Goal: Transaction & Acquisition: Purchase product/service

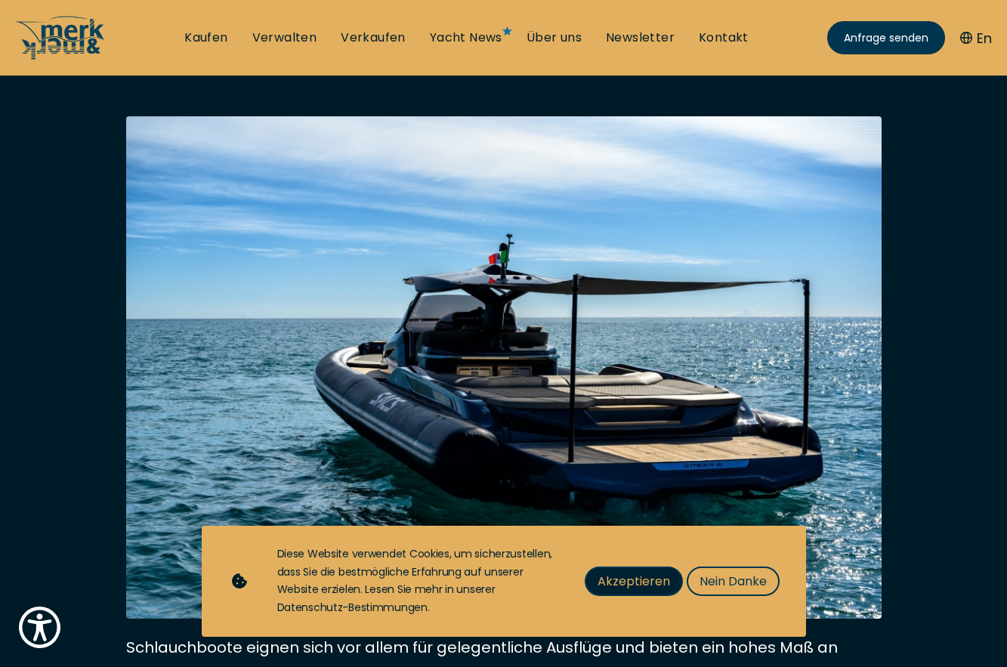
click at [662, 573] on span "Akzeptieren" at bounding box center [634, 581] width 73 height 19
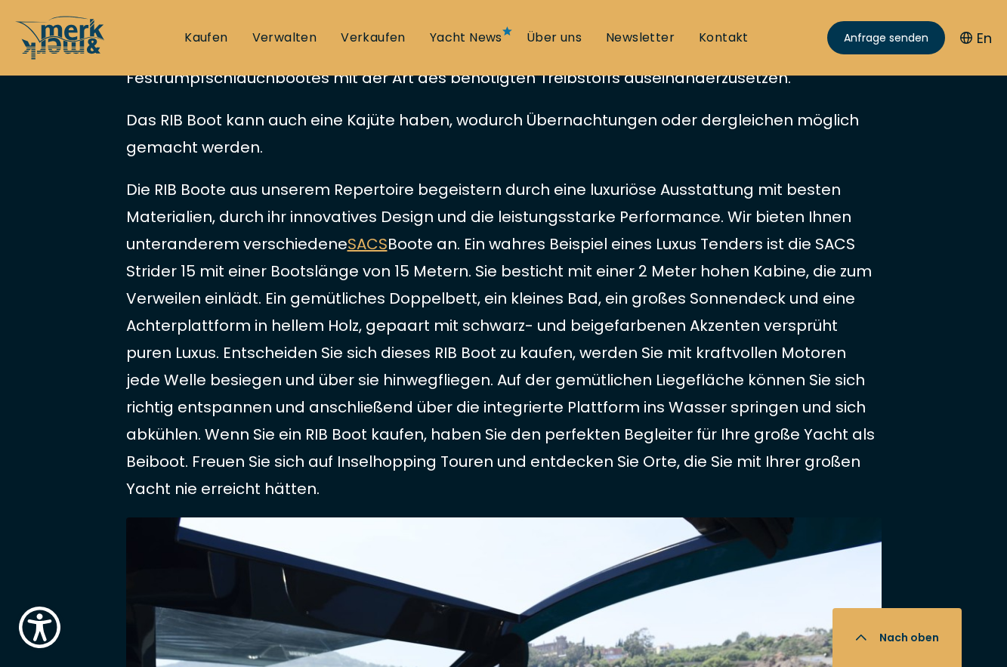
scroll to position [1292, 0]
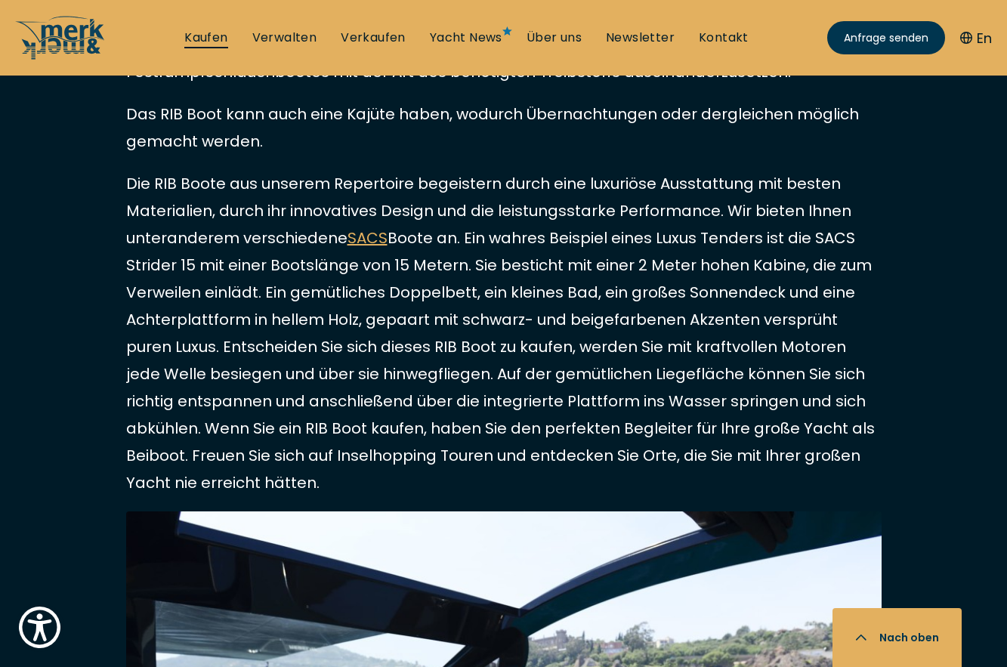
click at [184, 43] on link "Kaufen" at bounding box center [205, 37] width 43 height 17
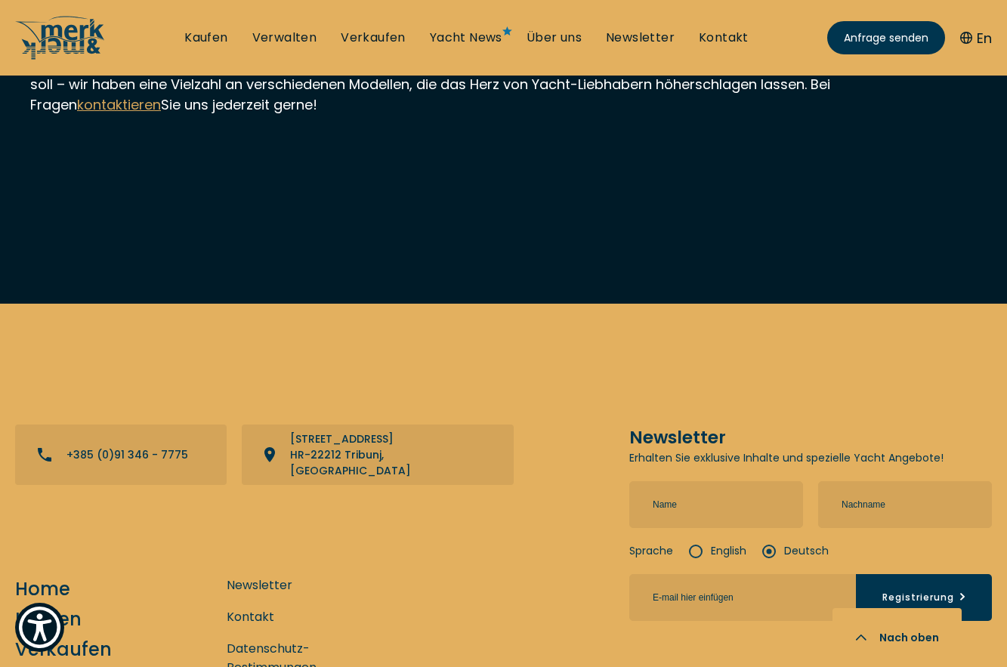
scroll to position [2020, 0]
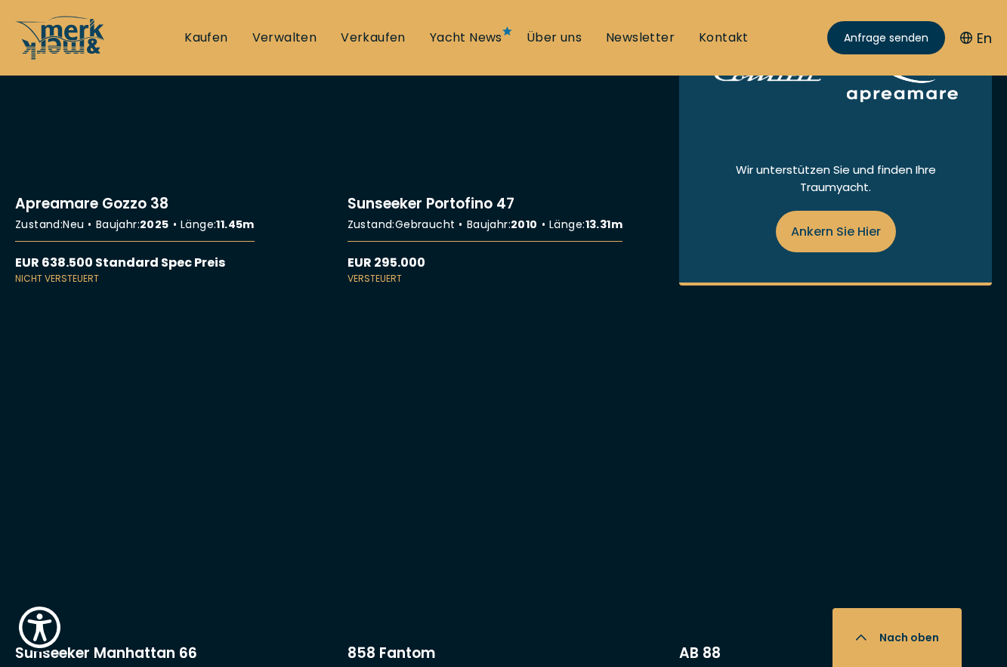
scroll to position [2286, 0]
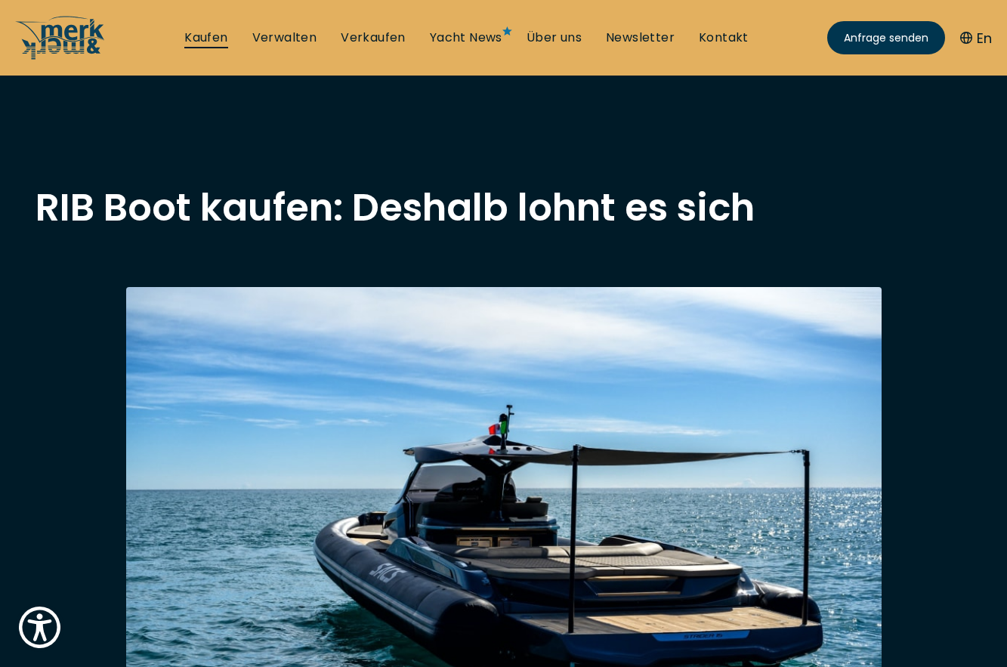
click at [184, 36] on link "Kaufen" at bounding box center [205, 37] width 43 height 17
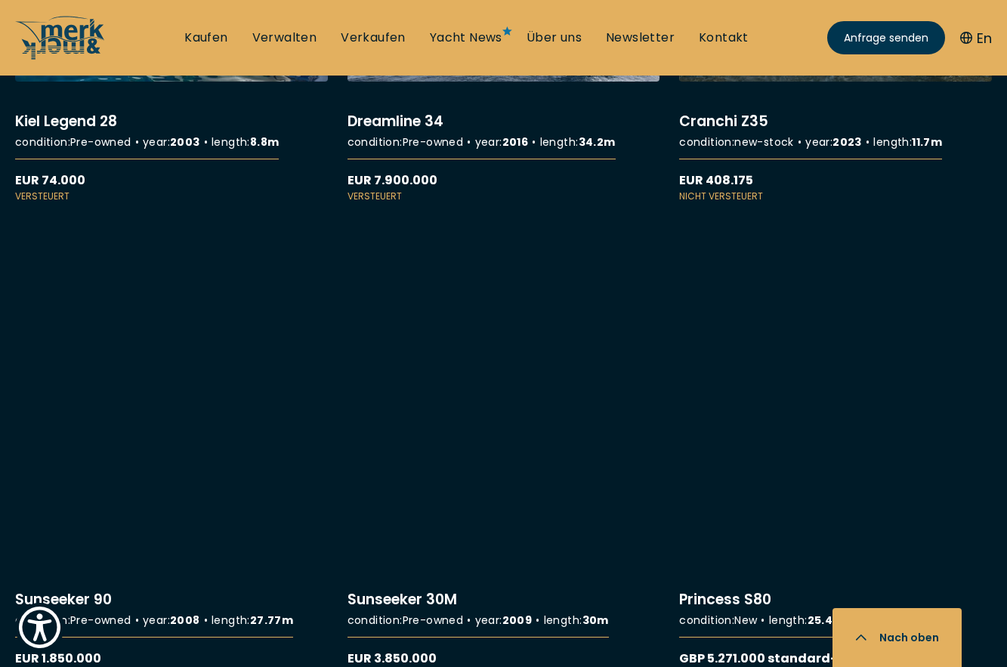
scroll to position [8182, 0]
